Goal: Navigation & Orientation: Find specific page/section

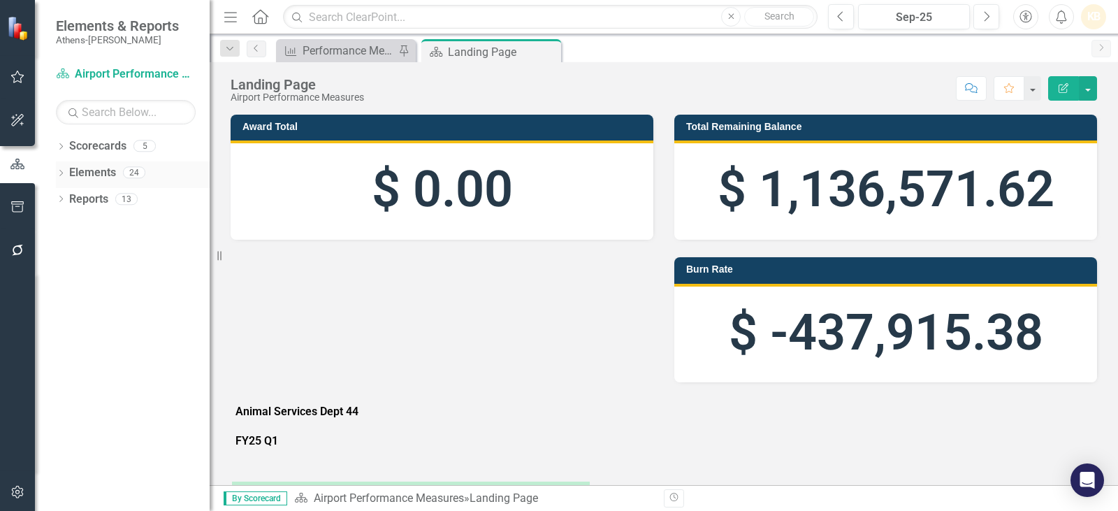
click at [61, 168] on div "Dropdown Elements 24" at bounding box center [133, 174] width 154 height 27
click at [94, 173] on link "Elements" at bounding box center [92, 173] width 47 height 16
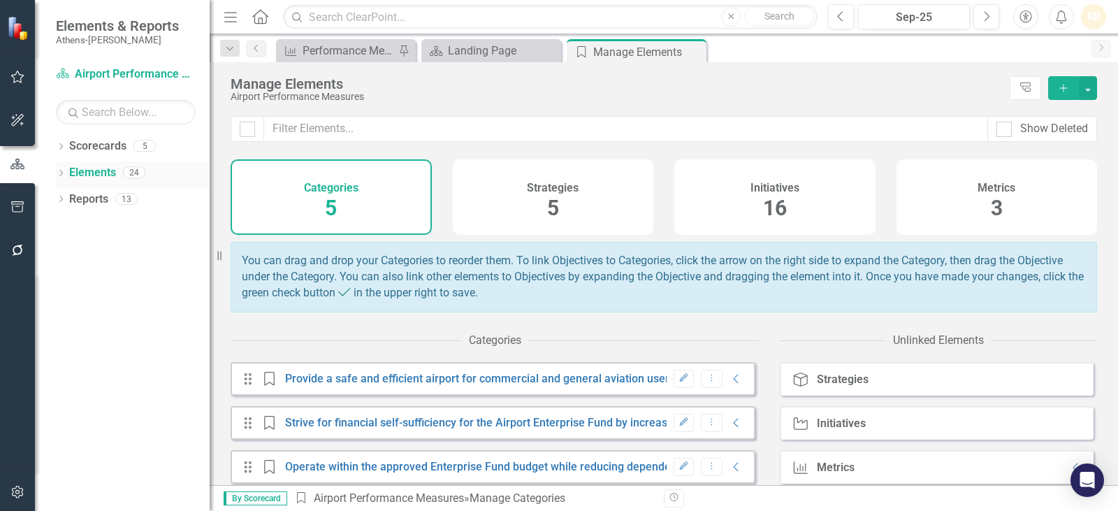
click at [64, 174] on icon "Dropdown" at bounding box center [61, 174] width 10 height 8
click at [103, 224] on link "Initiative Initiatives" at bounding box center [110, 226] width 68 height 16
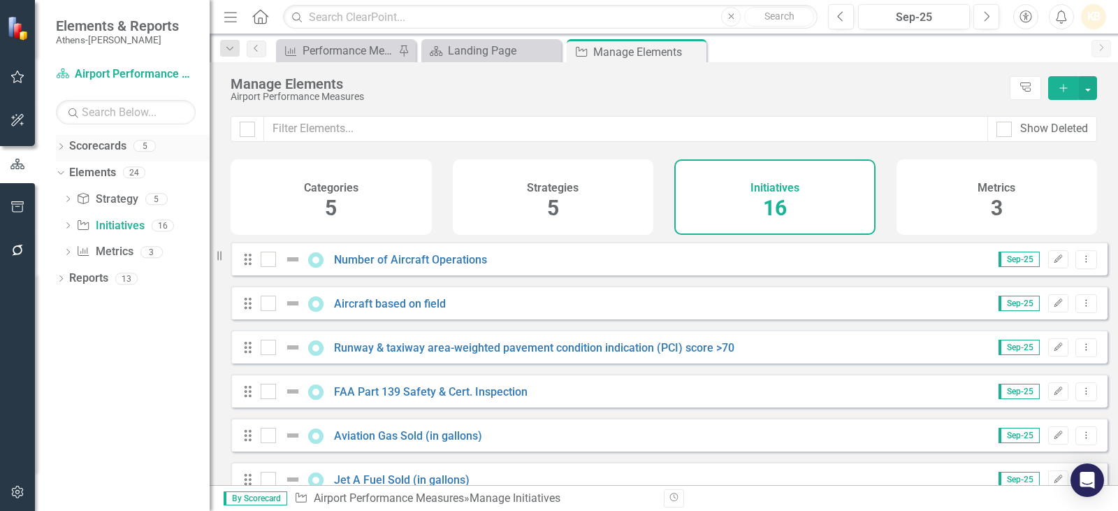
click at [115, 145] on link "Scorecards" at bounding box center [97, 146] width 57 height 16
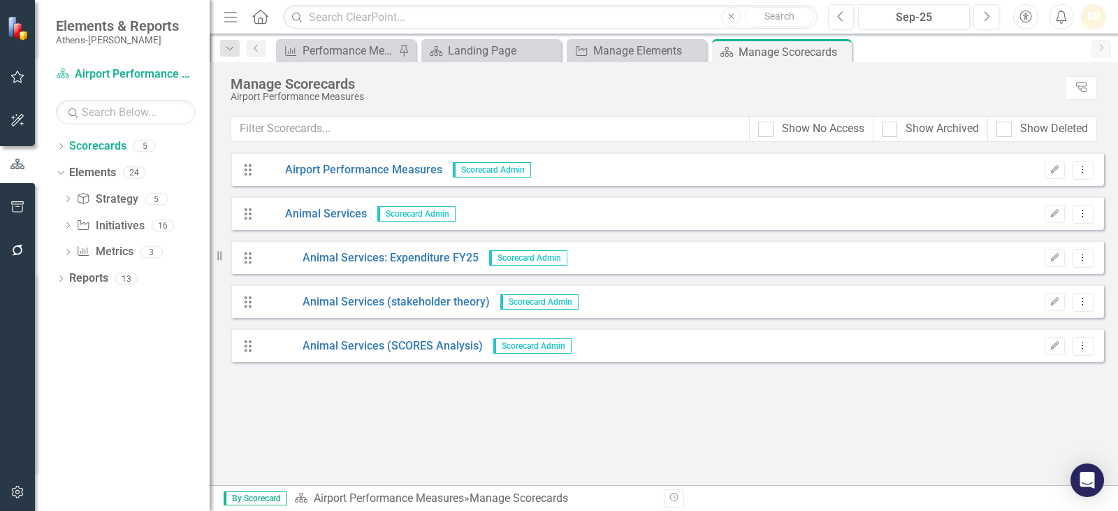
click at [50, 151] on div "Dropdown Scorecards 5 Airport Performance Measures Dropdown Animal Services Ani…" at bounding box center [122, 323] width 175 height 376
click at [57, 151] on icon "Dropdown" at bounding box center [61, 148] width 10 height 8
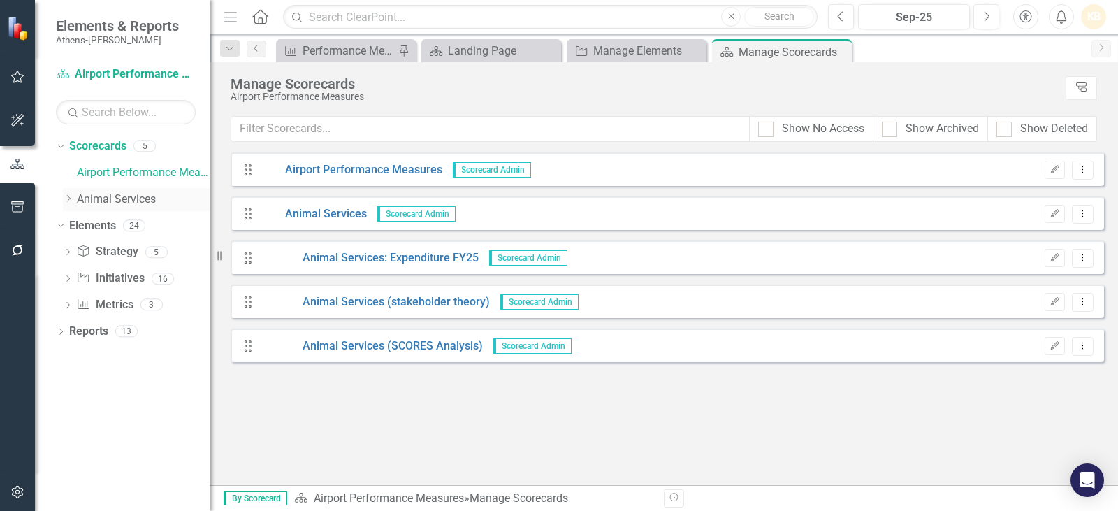
click at [109, 201] on link "Animal Services" at bounding box center [143, 199] width 133 height 16
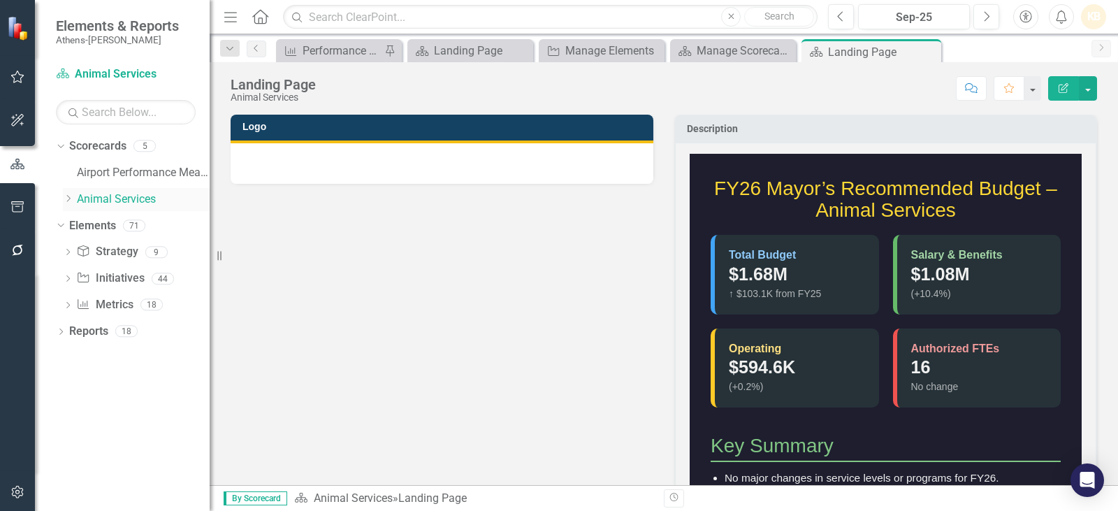
click at [68, 197] on icon "Dropdown" at bounding box center [68, 198] width 10 height 8
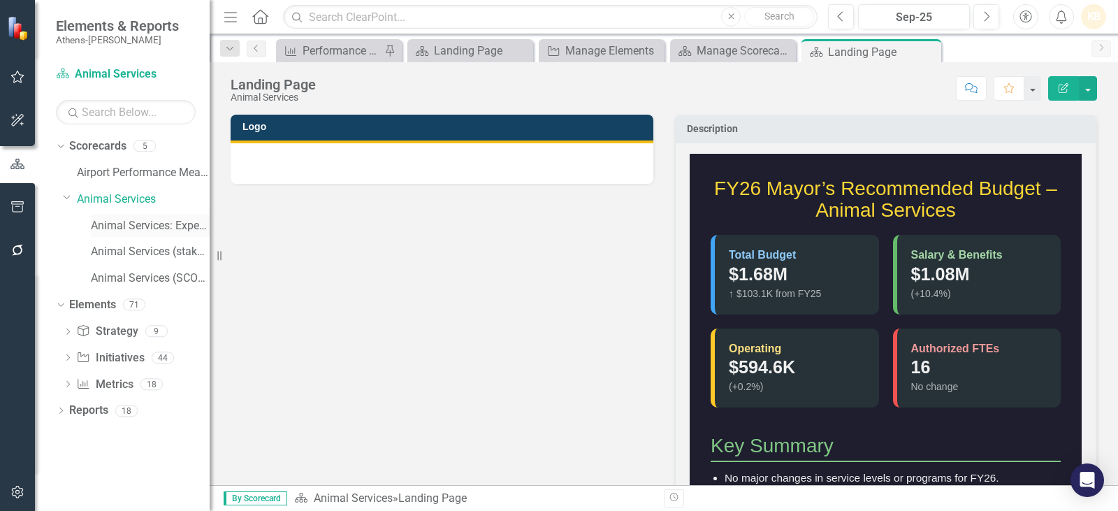
click at [133, 226] on link "Animal Services: Expenditure FY25" at bounding box center [150, 226] width 119 height 16
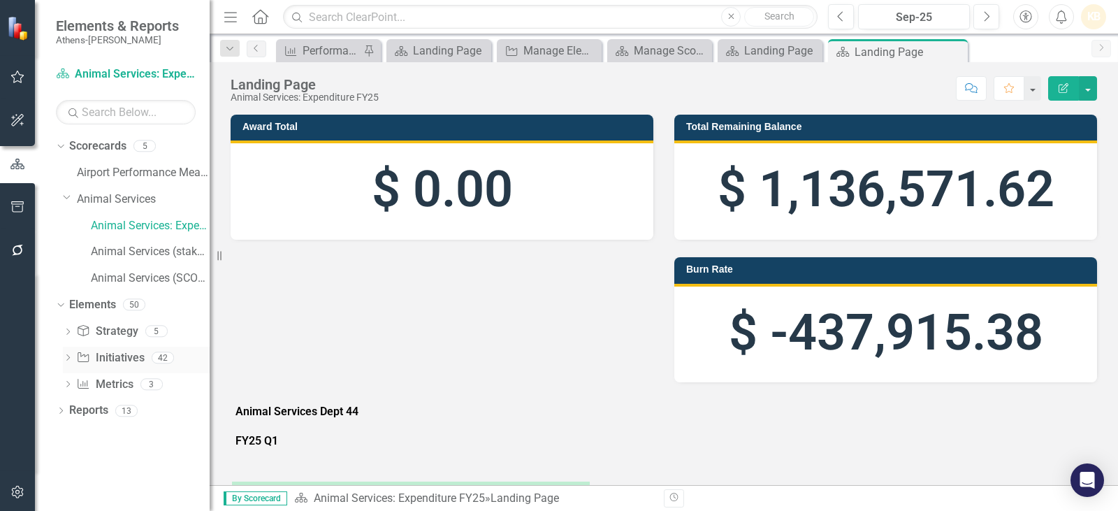
click at [108, 351] on link "Initiative Initiatives" at bounding box center [110, 358] width 68 height 16
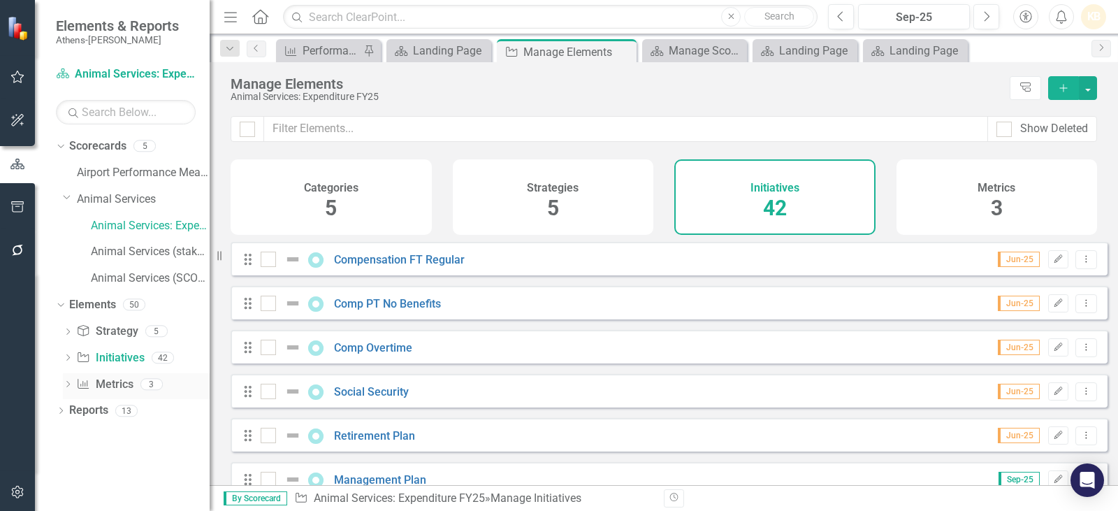
click at [103, 377] on link "Metric Metrics" at bounding box center [104, 385] width 57 height 16
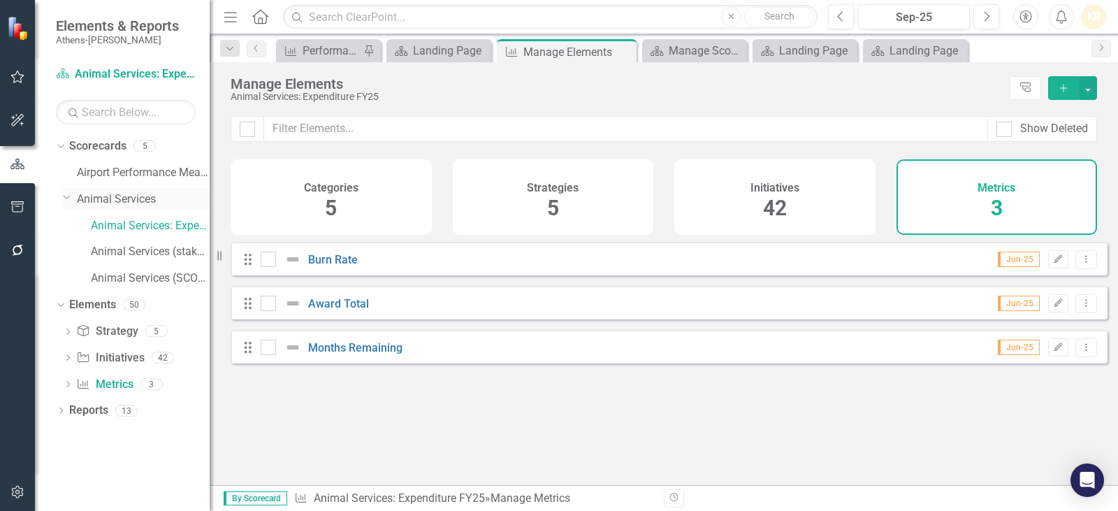
click at [136, 202] on link "Animal Services" at bounding box center [143, 199] width 133 height 16
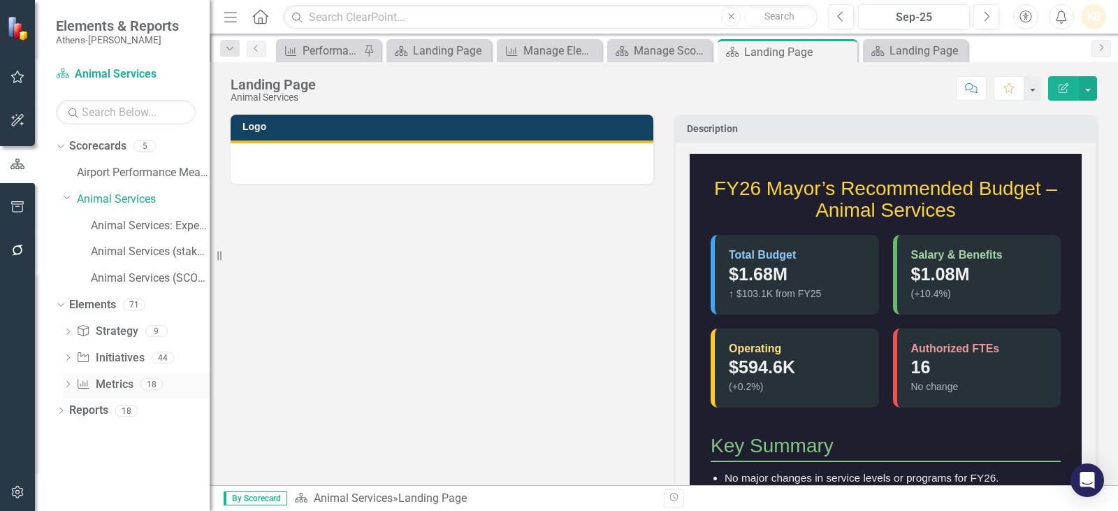
click at [102, 379] on link "Metric Metrics" at bounding box center [104, 385] width 57 height 16
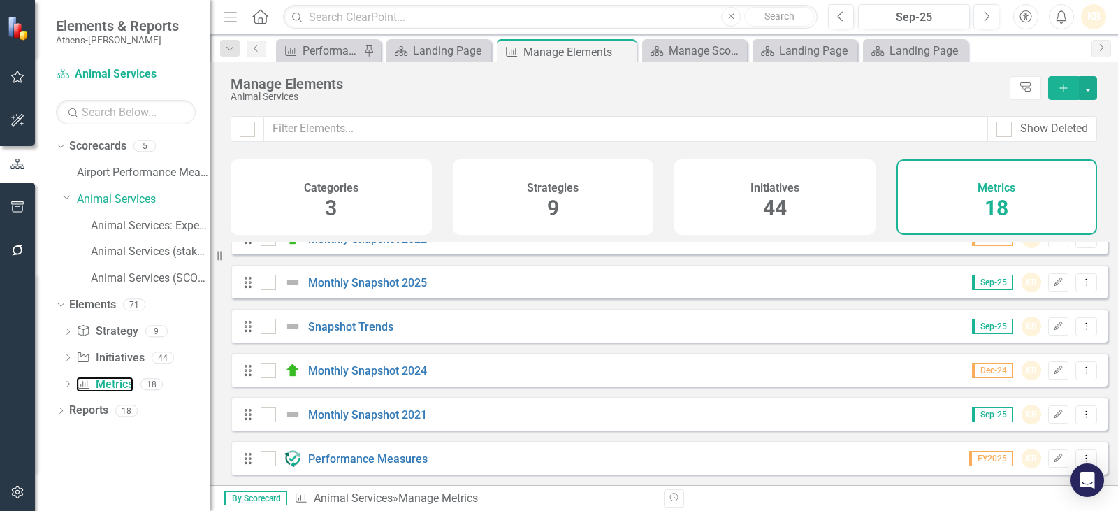
scroll to position [560, 0]
click at [365, 462] on link "Performance Measures" at bounding box center [367, 458] width 119 height 13
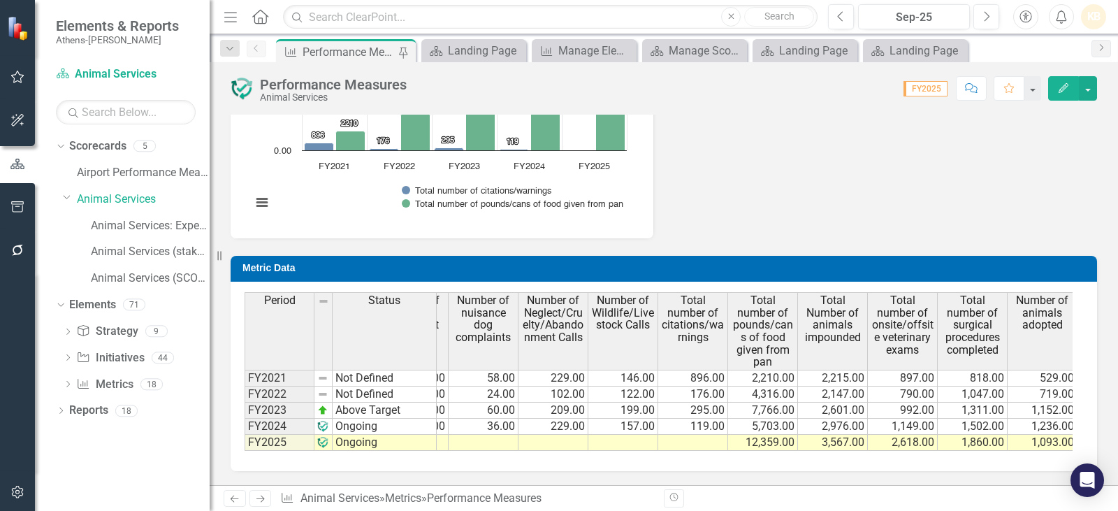
scroll to position [0, 322]
